Goal: Task Accomplishment & Management: Manage account settings

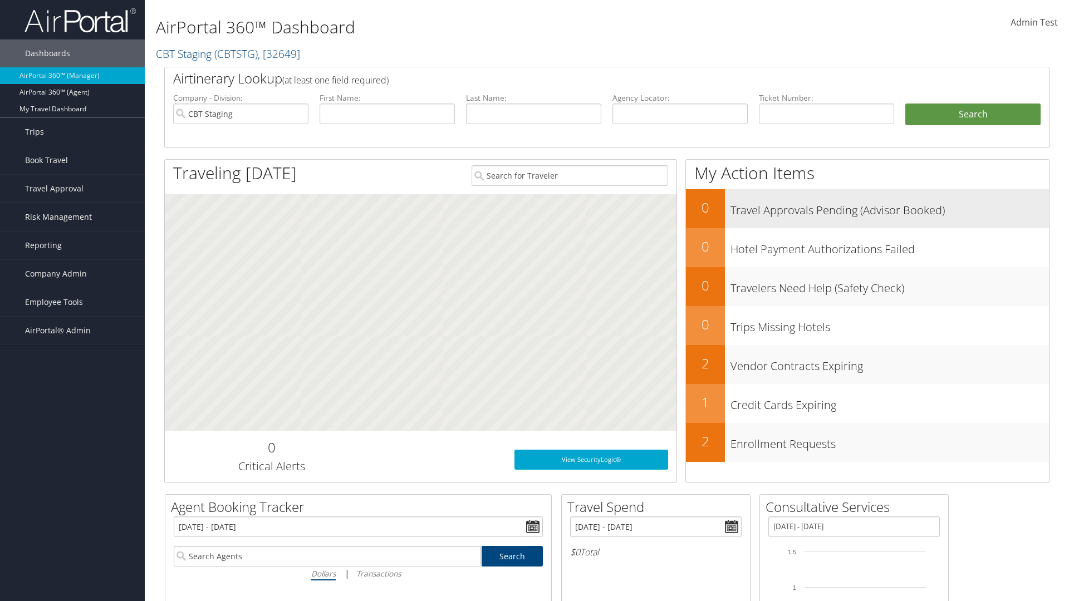
click at [889, 207] on h3 "Travel Approvals Pending (Advisor Booked)" at bounding box center [889, 207] width 318 height 21
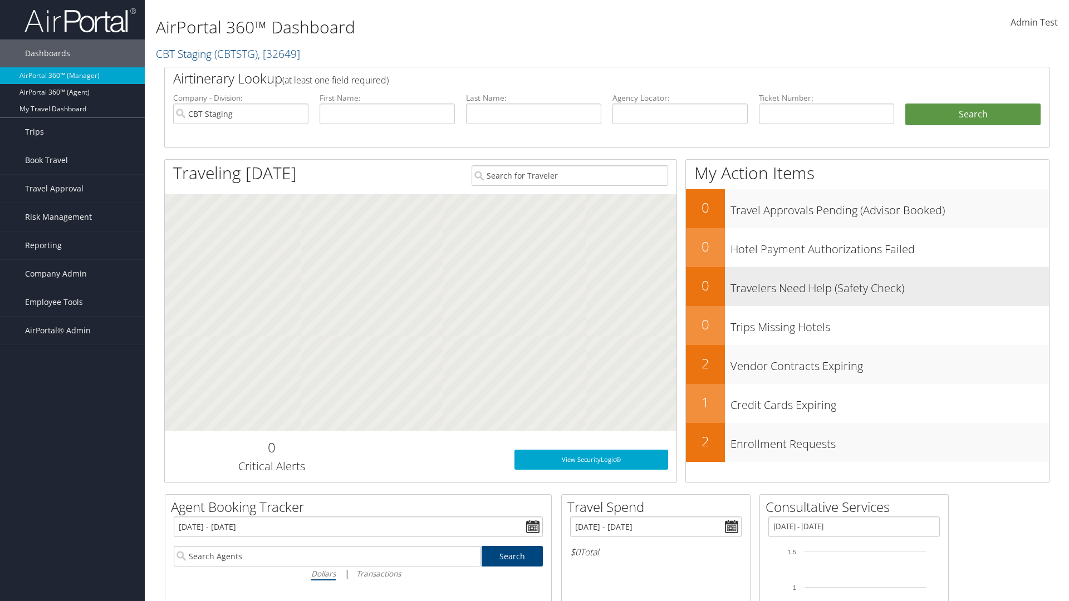
click at [889, 285] on h3 "Travelers Need Help (Safety Check)" at bounding box center [889, 285] width 318 height 21
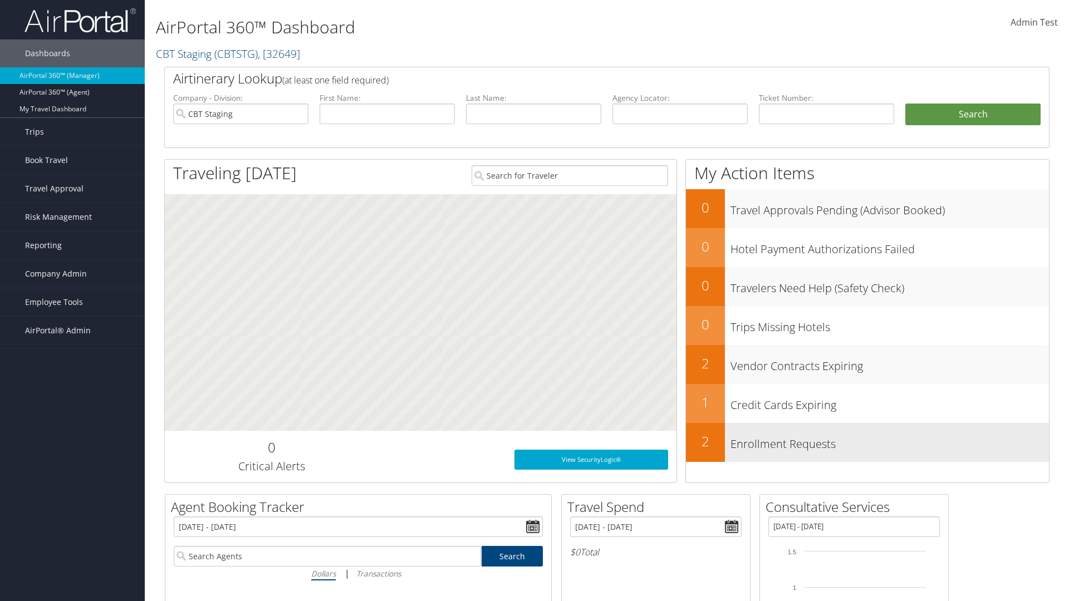
click at [889, 441] on h3 "Enrollment Requests" at bounding box center [889, 441] width 318 height 21
